Goal: Information Seeking & Learning: Learn about a topic

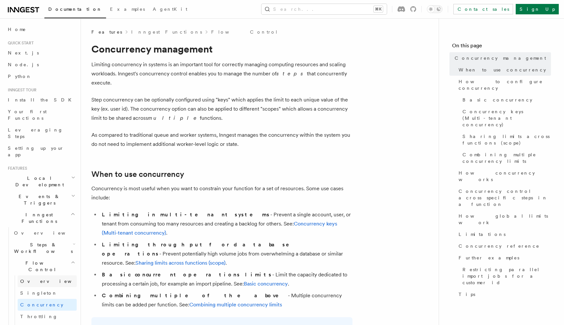
click at [57, 276] on link "Overview" at bounding box center [47, 282] width 59 height 12
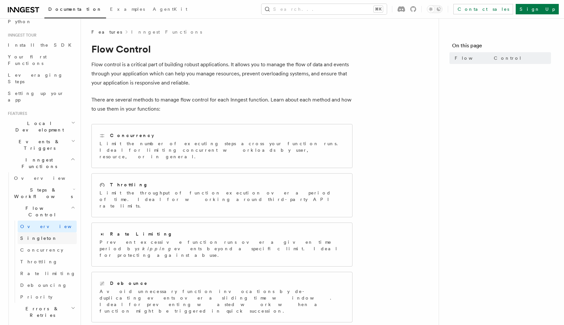
scroll to position [45, 0]
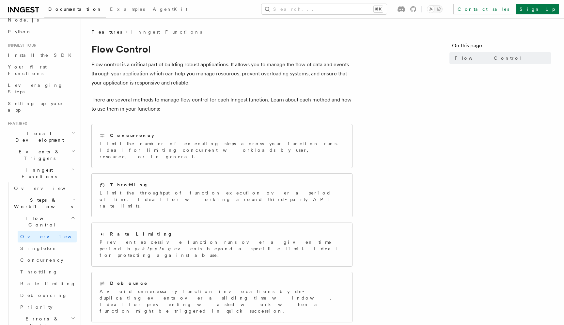
click at [74, 197] on icon "button" at bounding box center [74, 199] width 3 height 5
click at [44, 236] on link "Sleeps" at bounding box center [47, 242] width 59 height 12
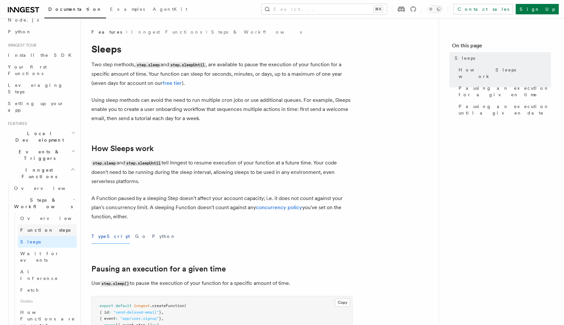
click at [46, 228] on span "Function steps" at bounding box center [45, 230] width 50 height 5
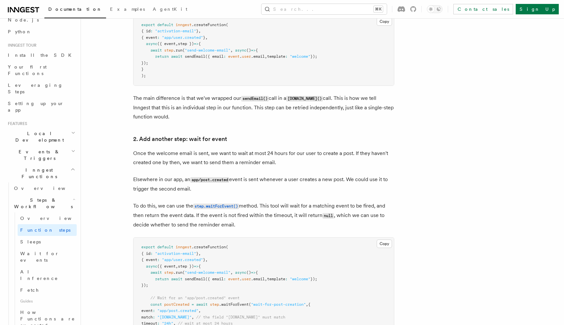
scroll to position [495, 0]
